Goal: Information Seeking & Learning: Learn about a topic

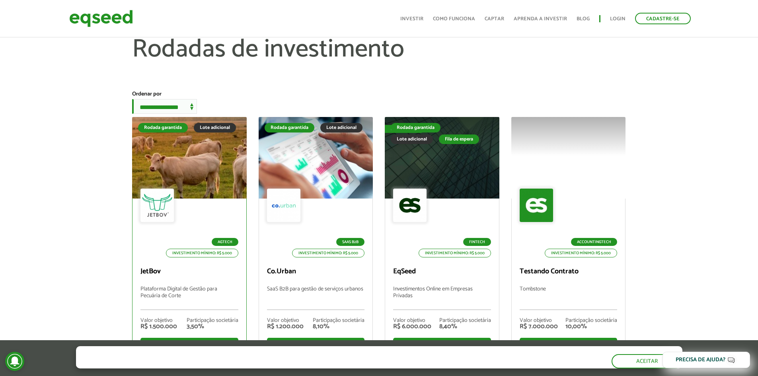
scroll to position [40, 0]
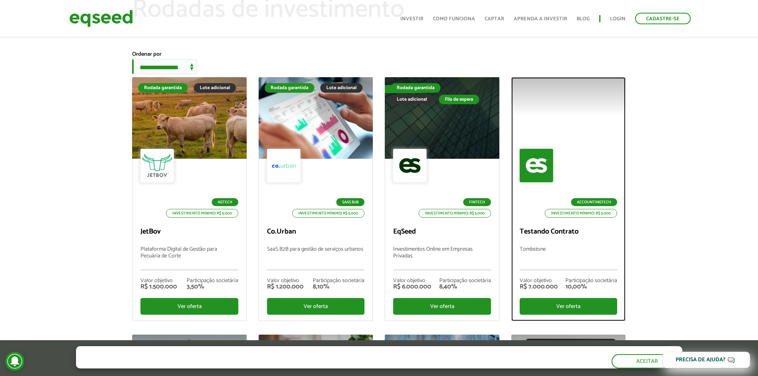
click at [575, 178] on div "AccountingTech Investimento mínimo: R$ 5.000" at bounding box center [567, 183] width 97 height 69
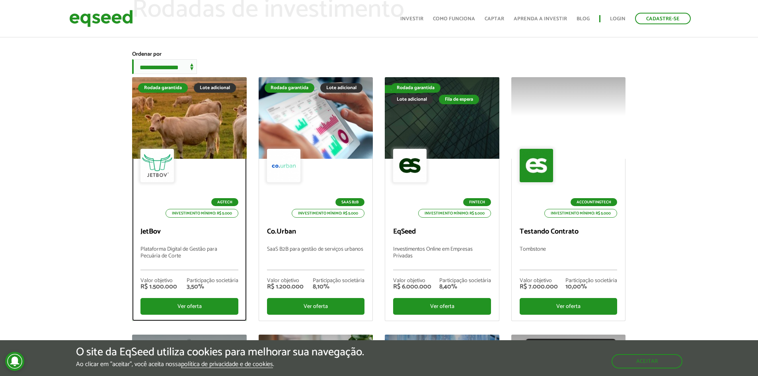
click at [157, 133] on div at bounding box center [189, 118] width 137 height 98
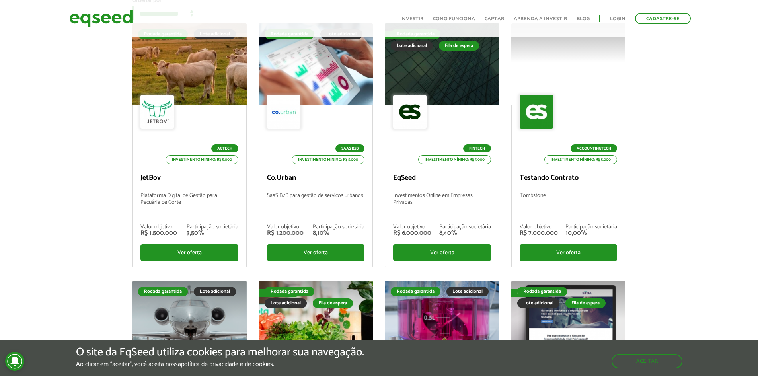
scroll to position [80, 0]
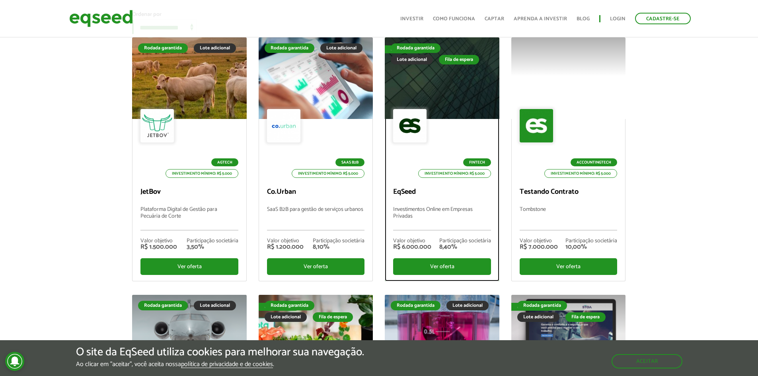
click at [388, 83] on div at bounding box center [441, 78] width 137 height 98
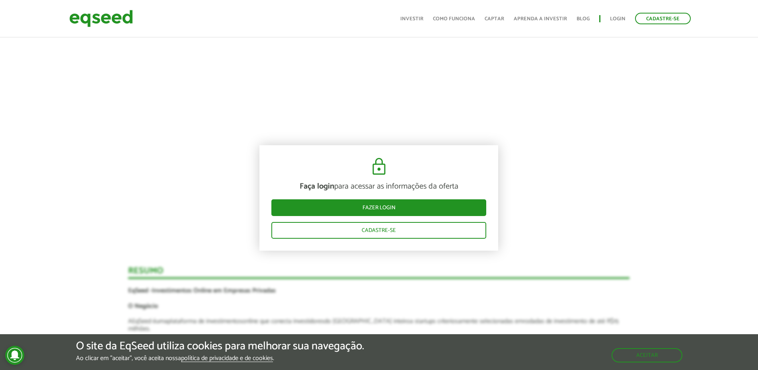
scroll to position [596, 0]
